Goal: Find specific page/section: Find specific page/section

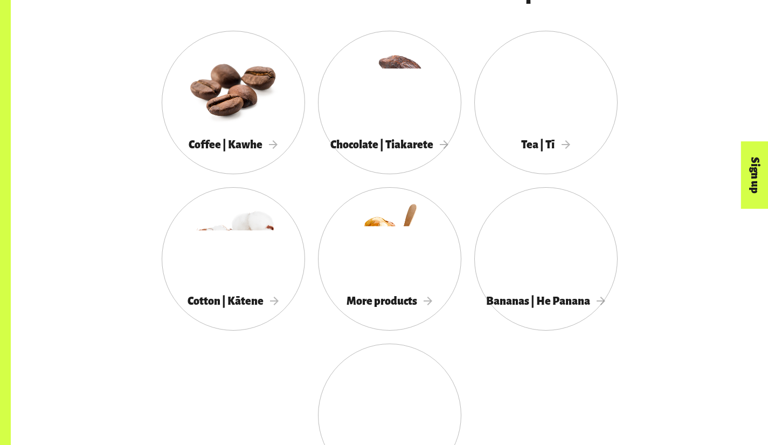
scroll to position [984, 0]
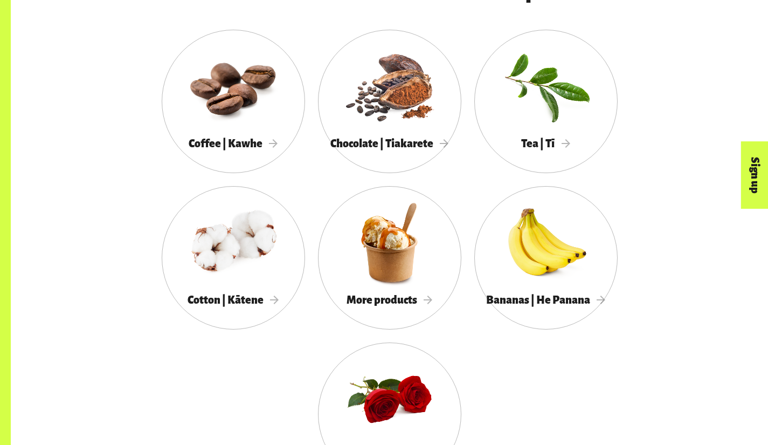
click at [347, 306] on span "More products" at bounding box center [390, 300] width 86 height 12
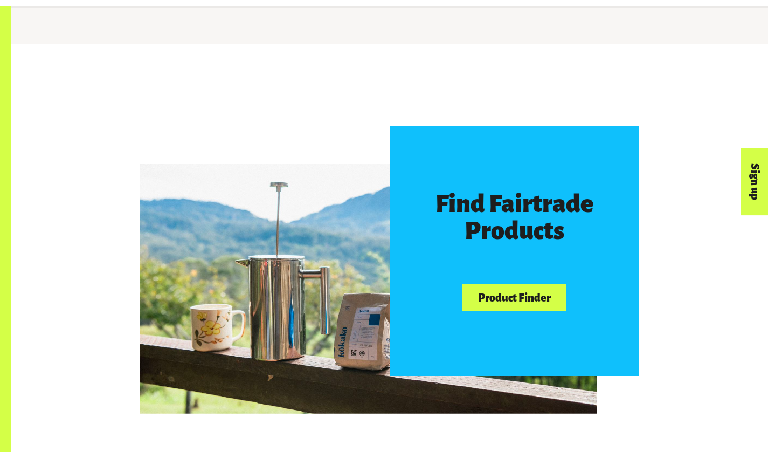
scroll to position [499, 0]
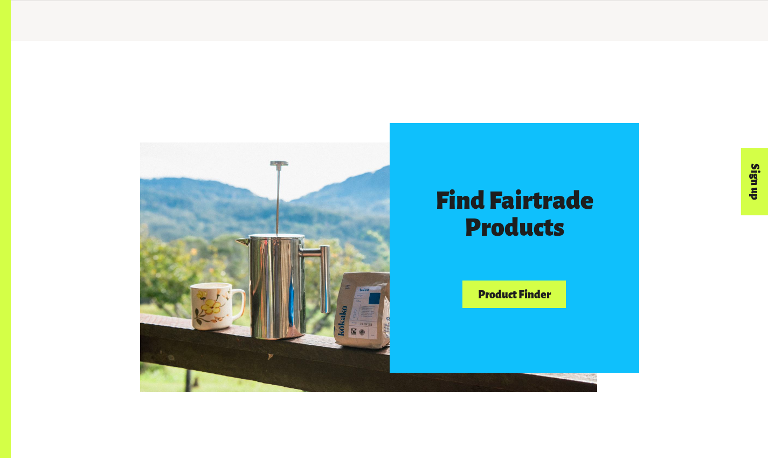
click at [490, 308] on link "Product Finder" at bounding box center [515, 293] width 104 height 27
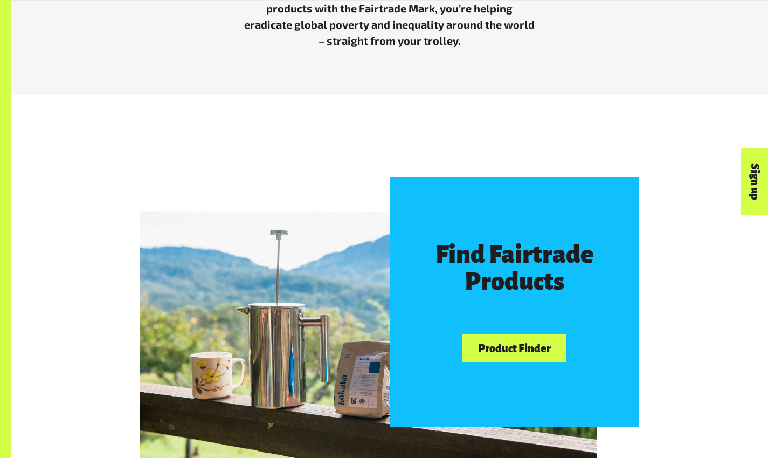
scroll to position [493, 0]
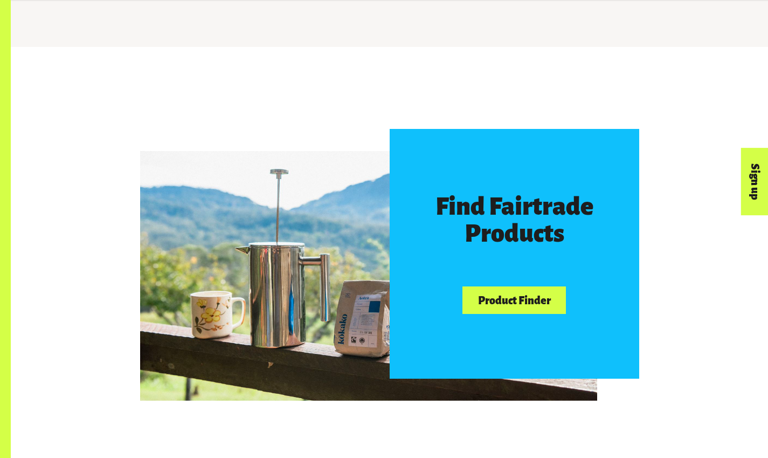
click at [533, 314] on link "Product Finder" at bounding box center [515, 299] width 104 height 27
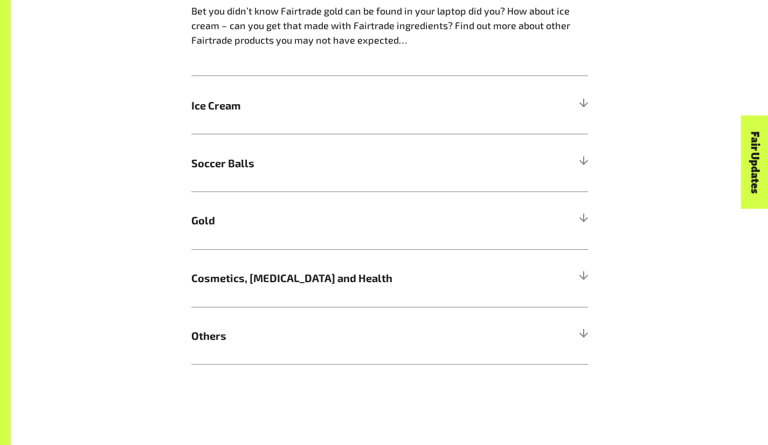
scroll to position [736, 0]
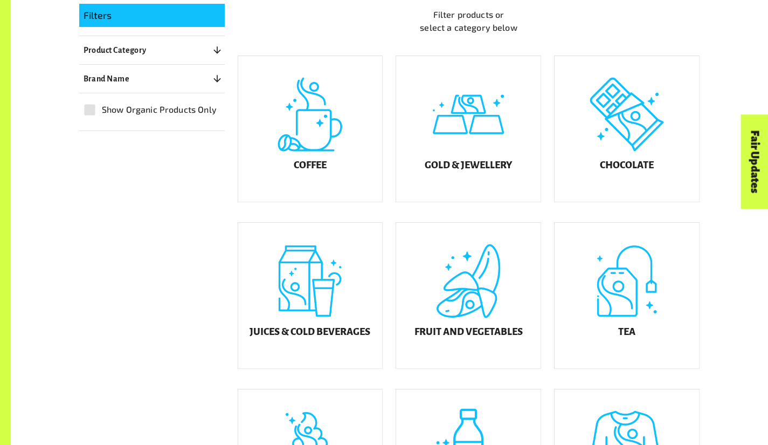
scroll to position [297, 0]
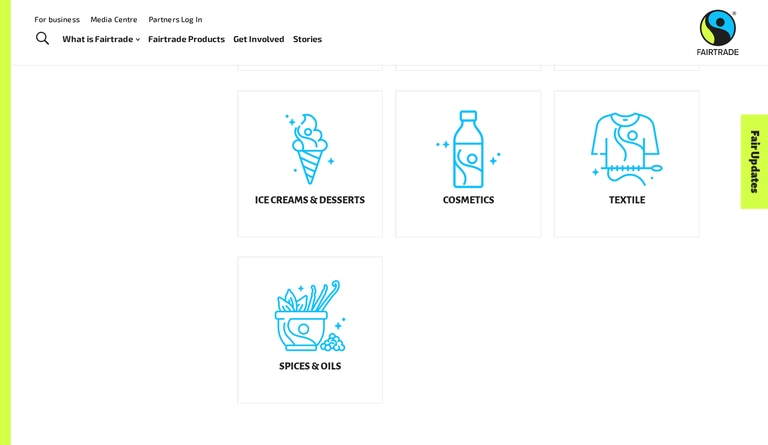
click at [295, 323] on div "Spices & Oils" at bounding box center [310, 330] width 144 height 146
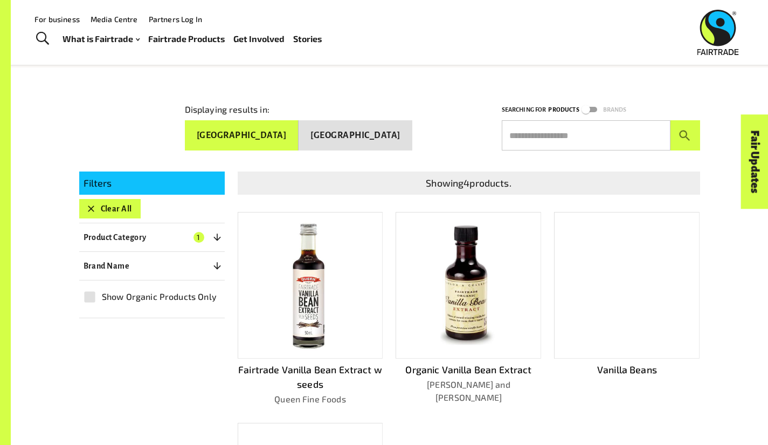
scroll to position [120, 0]
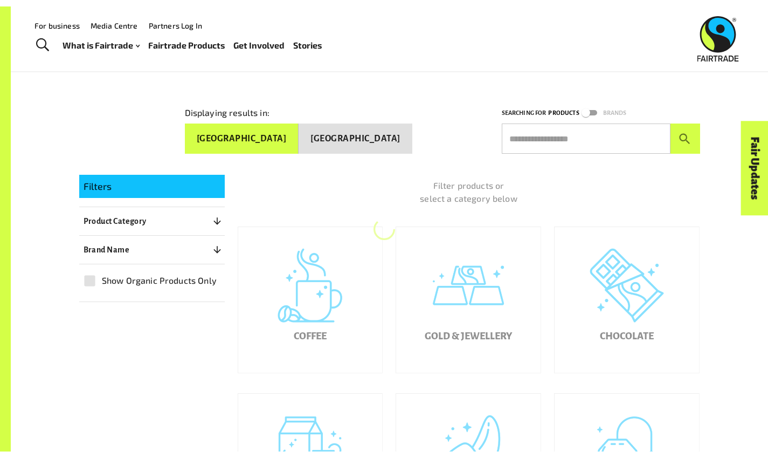
scroll to position [121, 0]
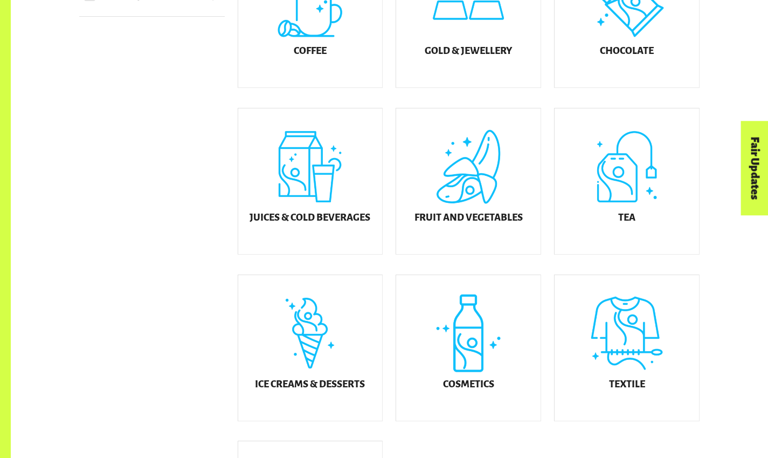
click at [477, 384] on div "Cosmetics" at bounding box center [468, 348] width 144 height 146
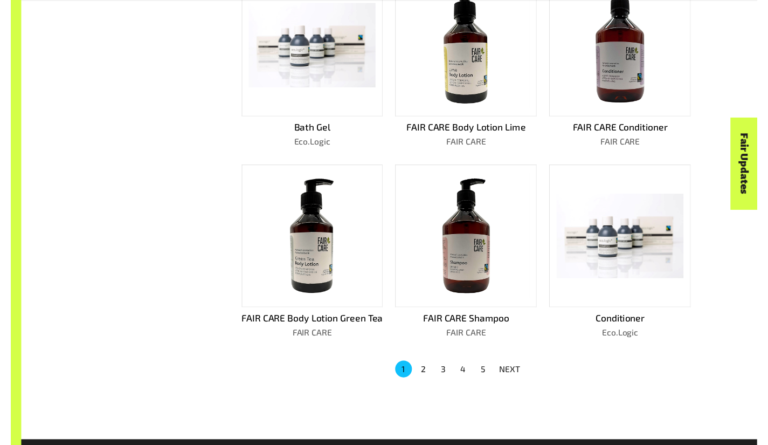
scroll to position [557, 0]
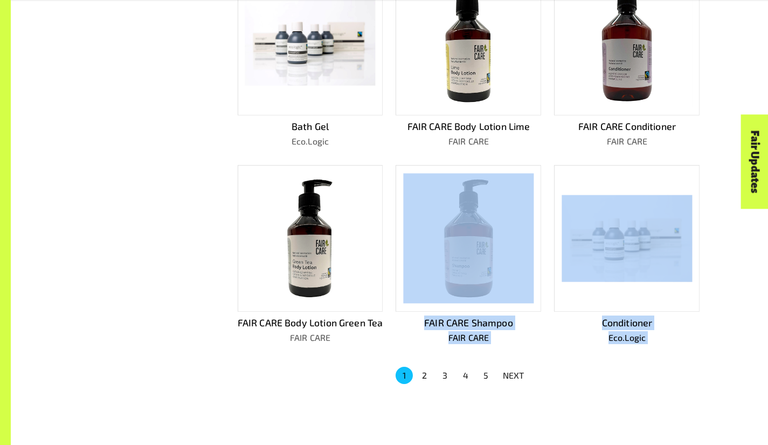
drag, startPoint x: 538, startPoint y: 405, endPoint x: 501, endPoint y: 179, distance: 229.4
click at [501, 179] on div "Showing 41 products. FAIR CARE Tattoo Cream FAIR CARE FAIR CARE Hair Spray FAIR…" at bounding box center [463, 61] width 476 height 692
